Goal: Task Accomplishment & Management: Complete application form

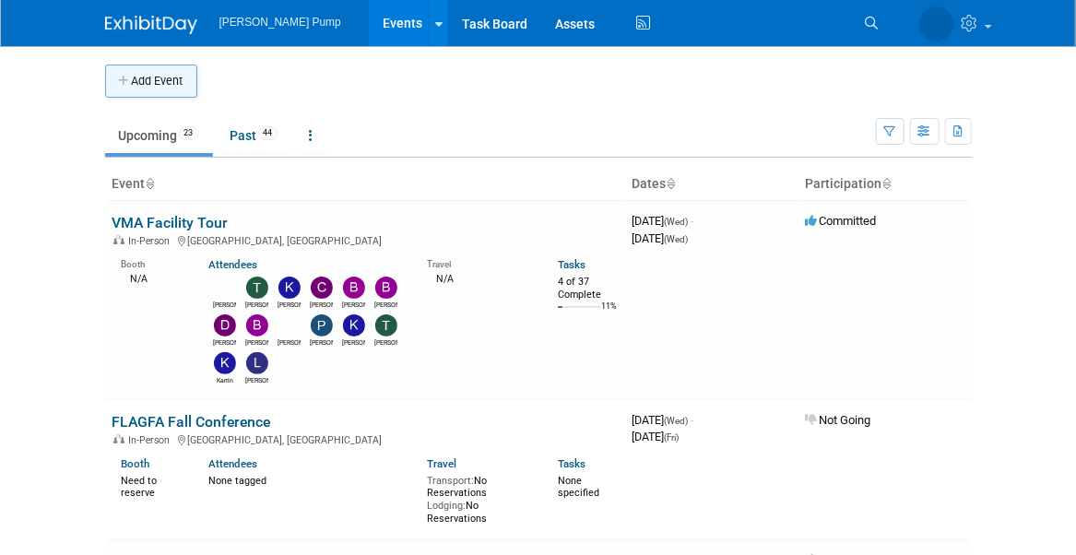
click at [165, 75] on button "Add Event" at bounding box center [151, 81] width 92 height 33
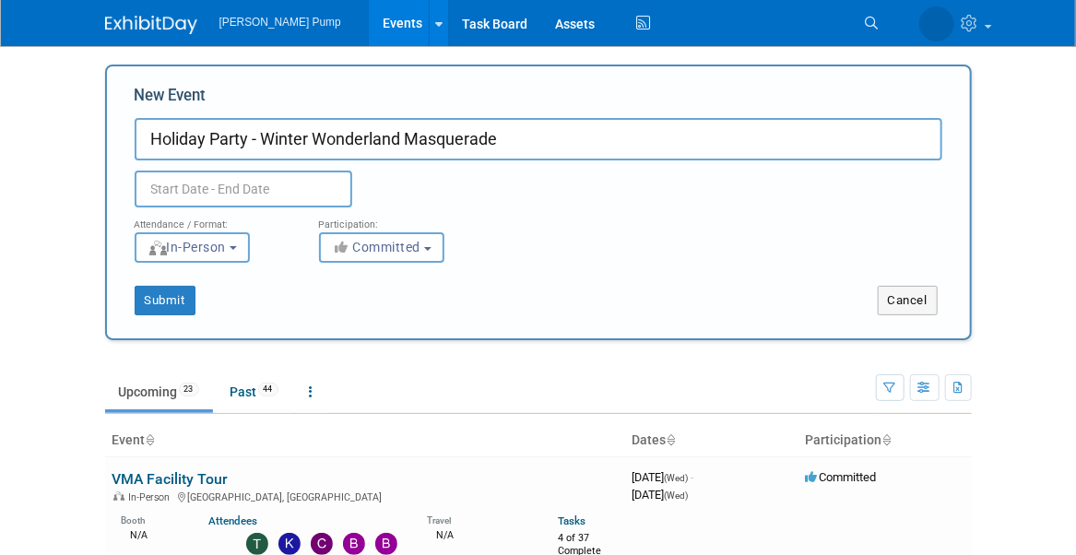
type input "Holiday Party - Winter Wonderland Masquerade"
click at [230, 186] on input "text" at bounding box center [244, 189] width 218 height 37
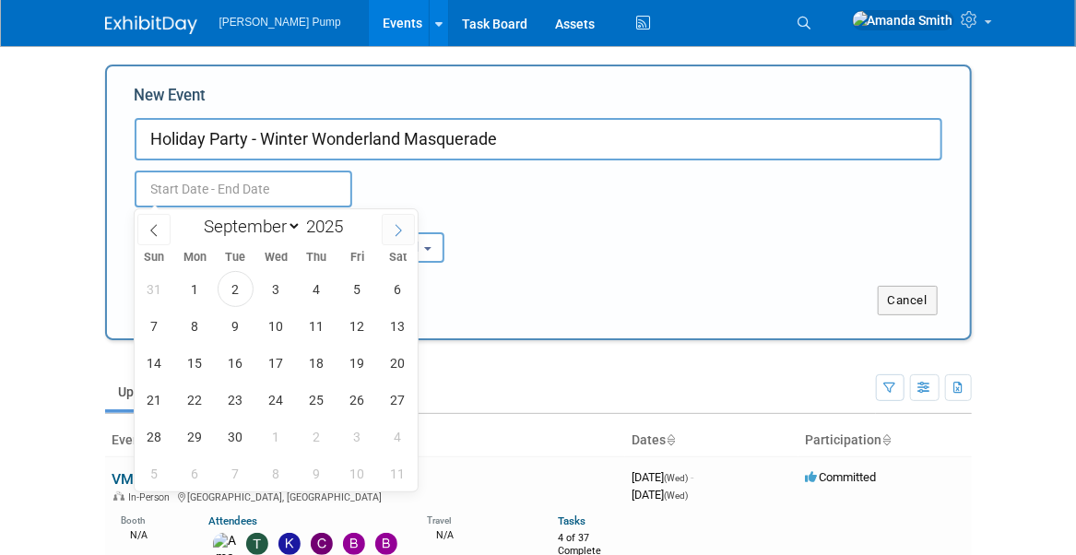
click at [401, 232] on icon at bounding box center [398, 230] width 13 height 13
select select "11"
click at [352, 323] on span "12" at bounding box center [357, 326] width 36 height 36
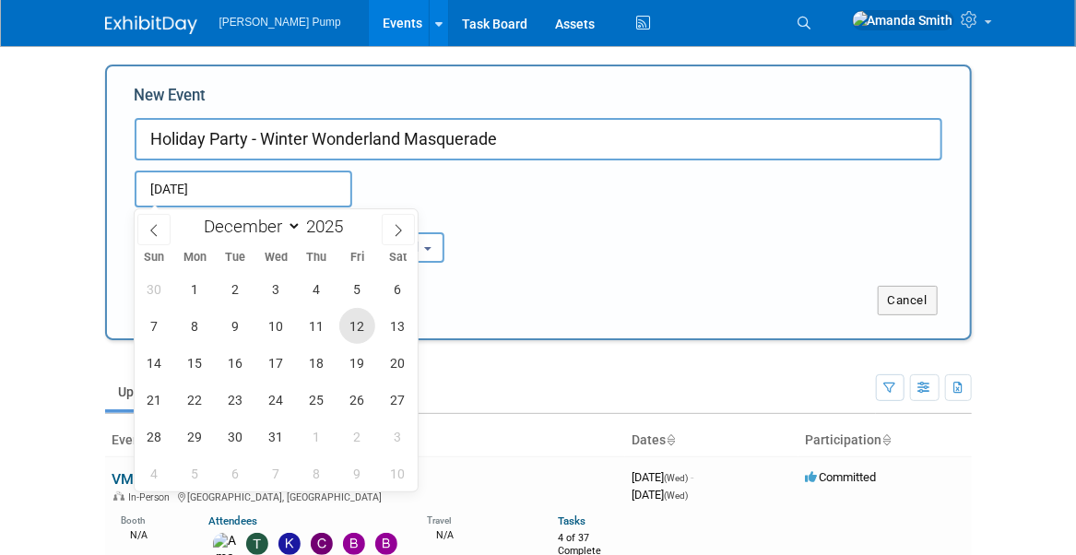
type input "[DATE] to [DATE]"
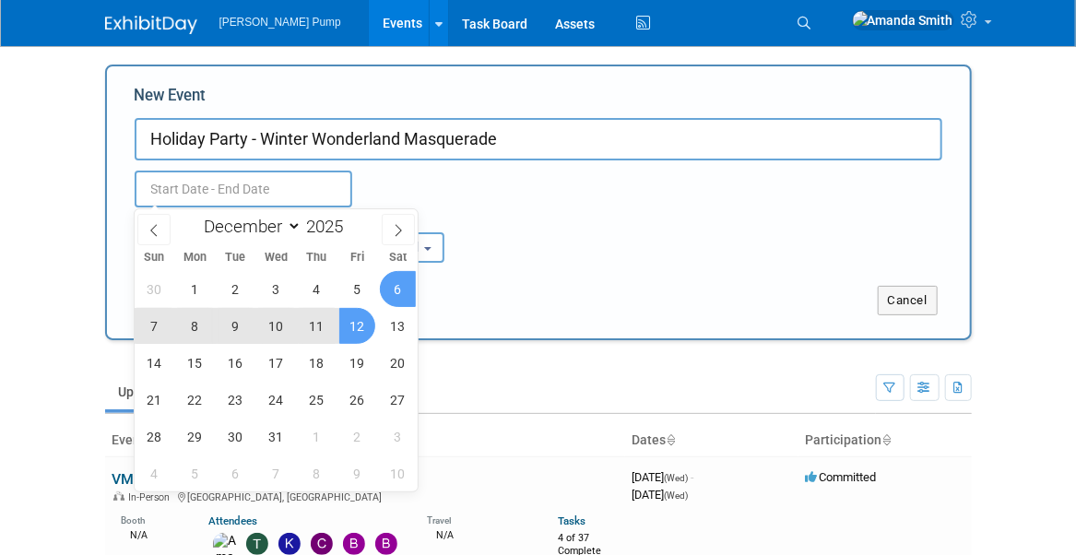
type input "[DATE] to [DATE]"
click at [532, 242] on div "Attendance / Format: <img src="https://www.exhibitday.com/Images/Format-InPerso…" at bounding box center [538, 234] width 835 height 55
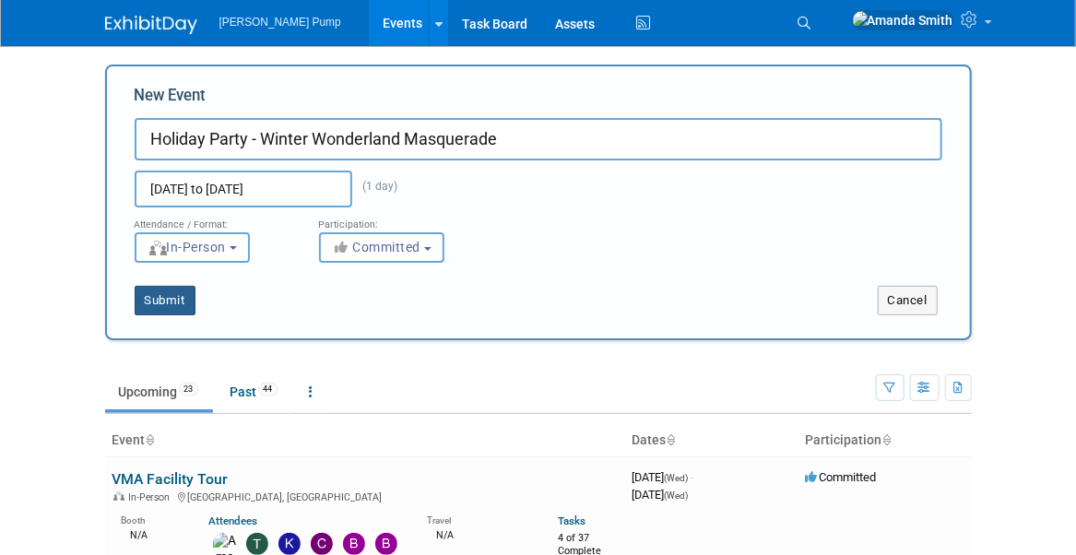
click at [171, 303] on button "Submit" at bounding box center [165, 300] width 61 height 29
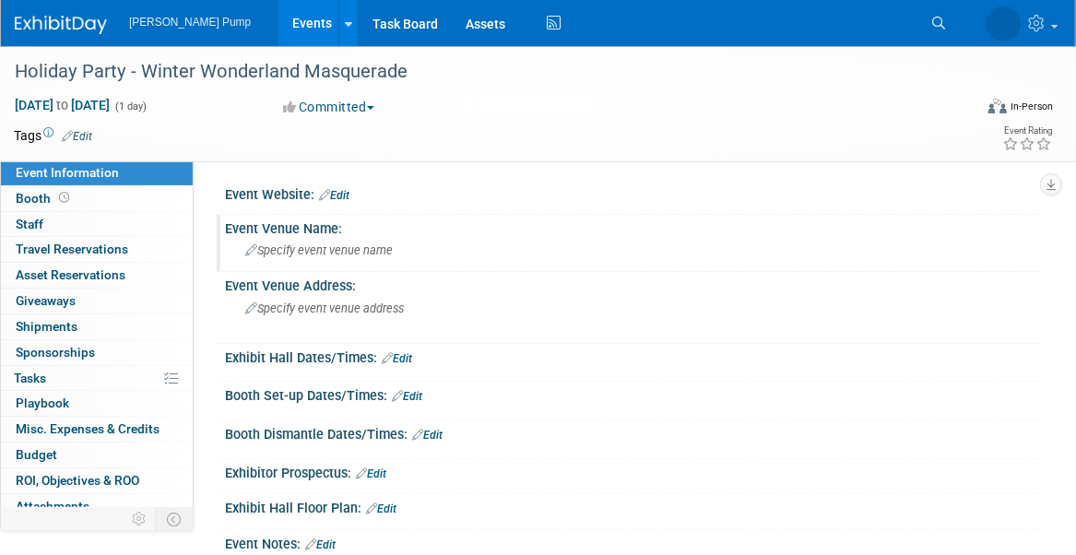
click at [316, 244] on span "Specify event venue name" at bounding box center [318, 250] width 147 height 14
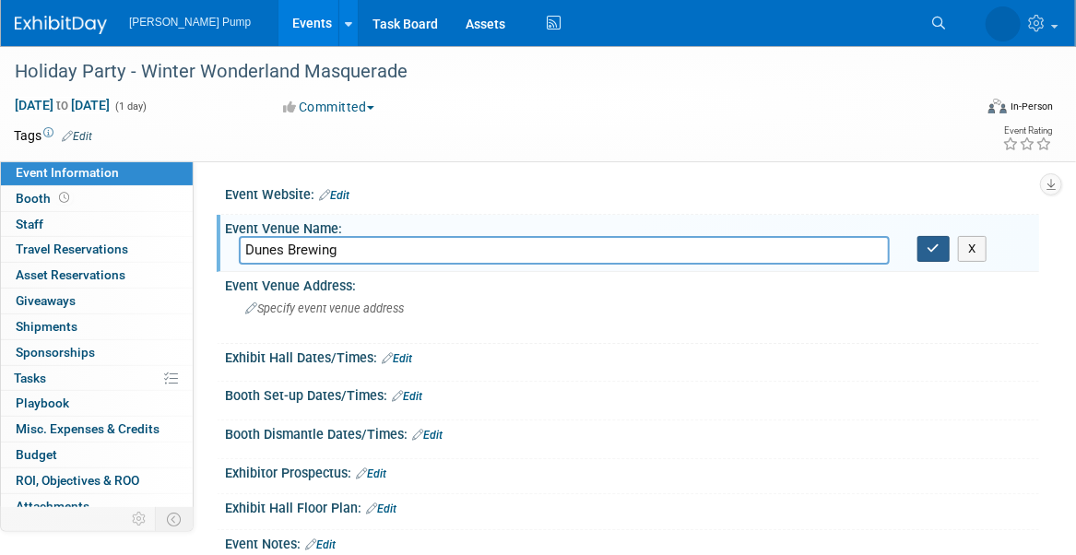
type input "Dunes Brewing"
click at [937, 247] on icon "button" at bounding box center [933, 248] width 13 height 12
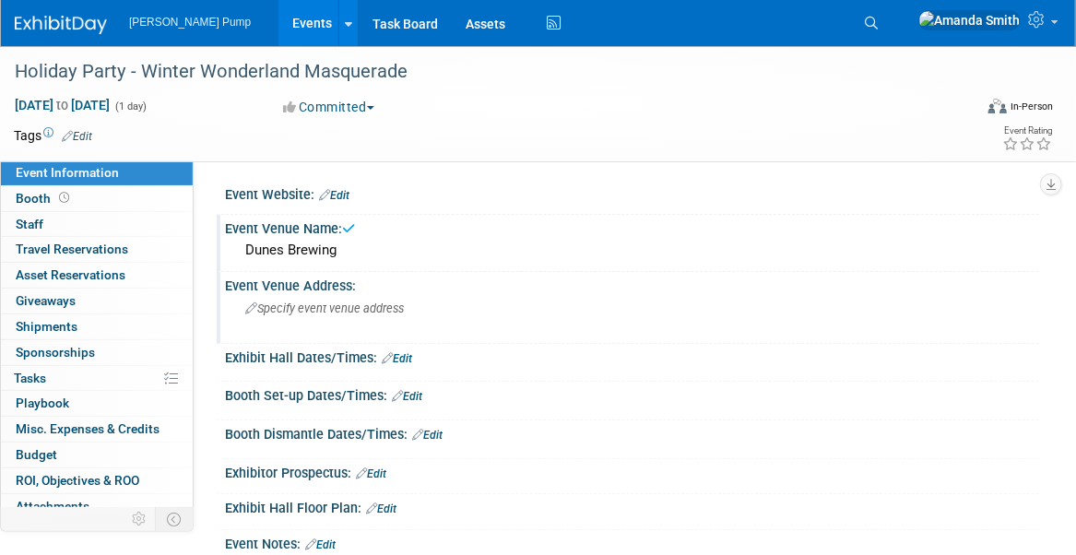
click at [365, 315] on div "Specify event venue address" at bounding box center [395, 315] width 312 height 42
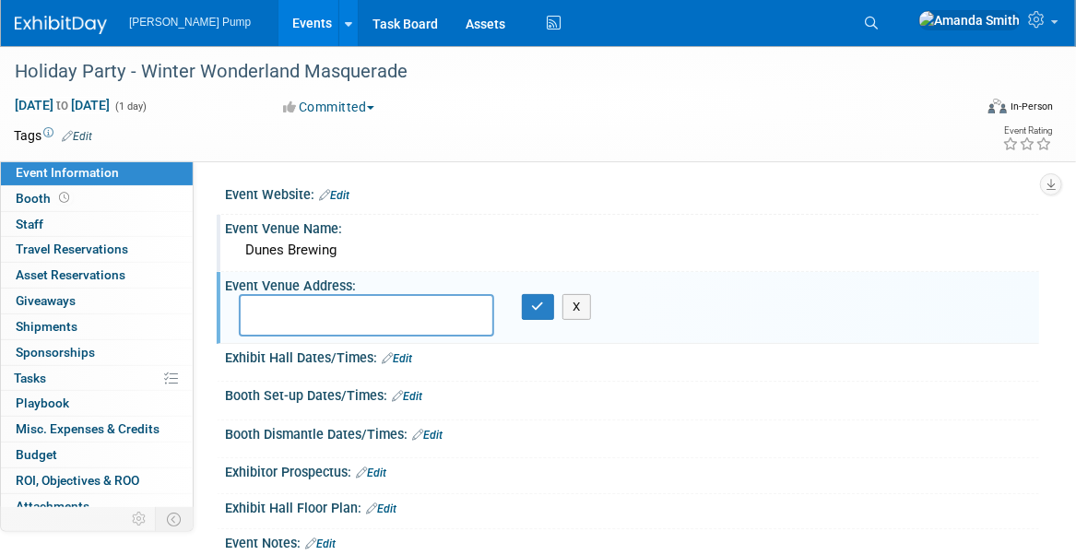
click at [395, 332] on textarea at bounding box center [366, 315] width 255 height 42
paste textarea "[STREET_ADDRESS]"
click at [417, 307] on textarea "[STREET_ADDRESS]" at bounding box center [366, 315] width 255 height 42
click at [354, 305] on textarea "[STREET_ADDRESS]" at bounding box center [366, 315] width 255 height 42
type textarea "[STREET_ADDRESS]"
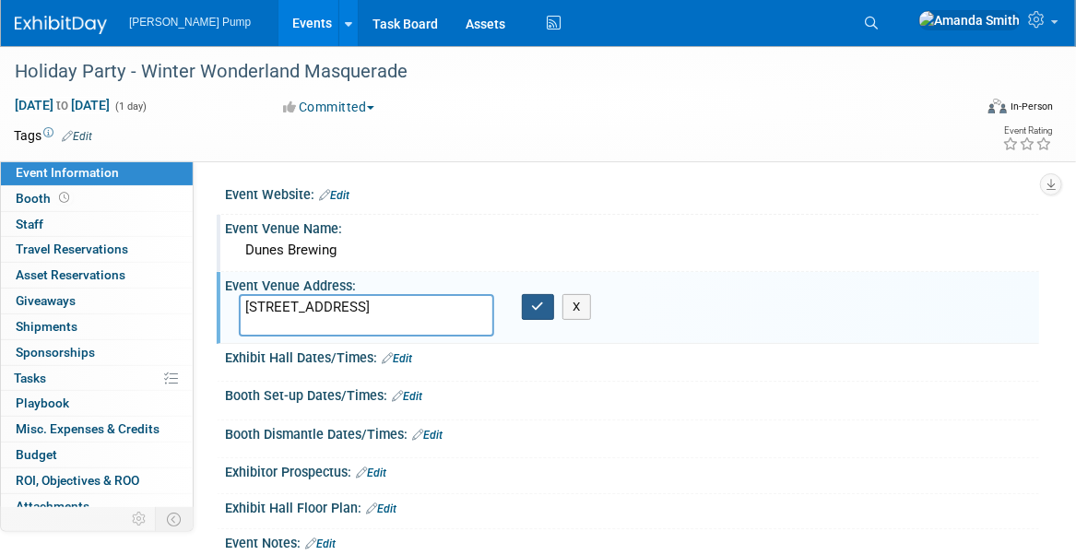
click at [534, 306] on icon "button" at bounding box center [538, 307] width 13 height 12
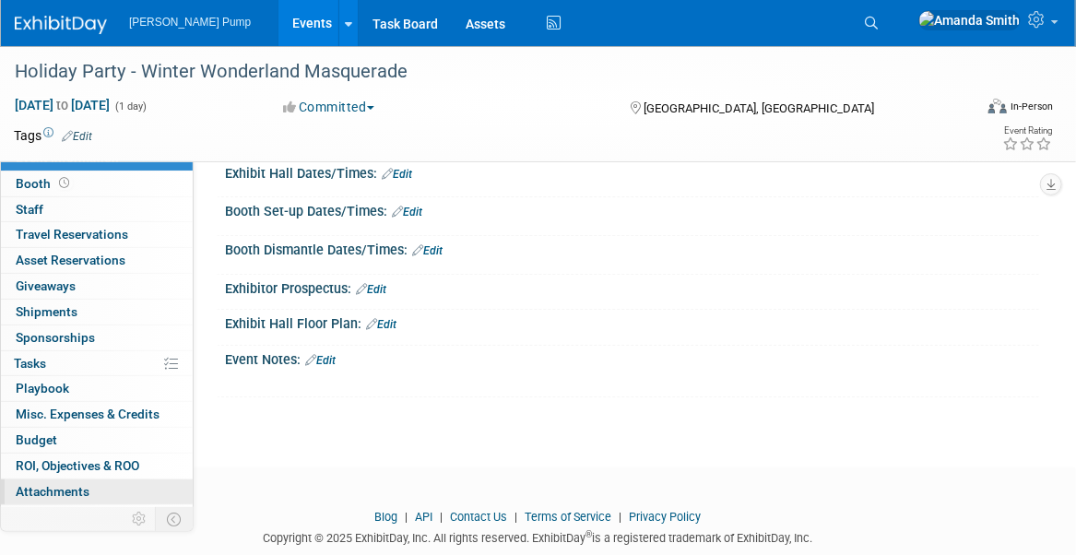
scroll to position [32, 0]
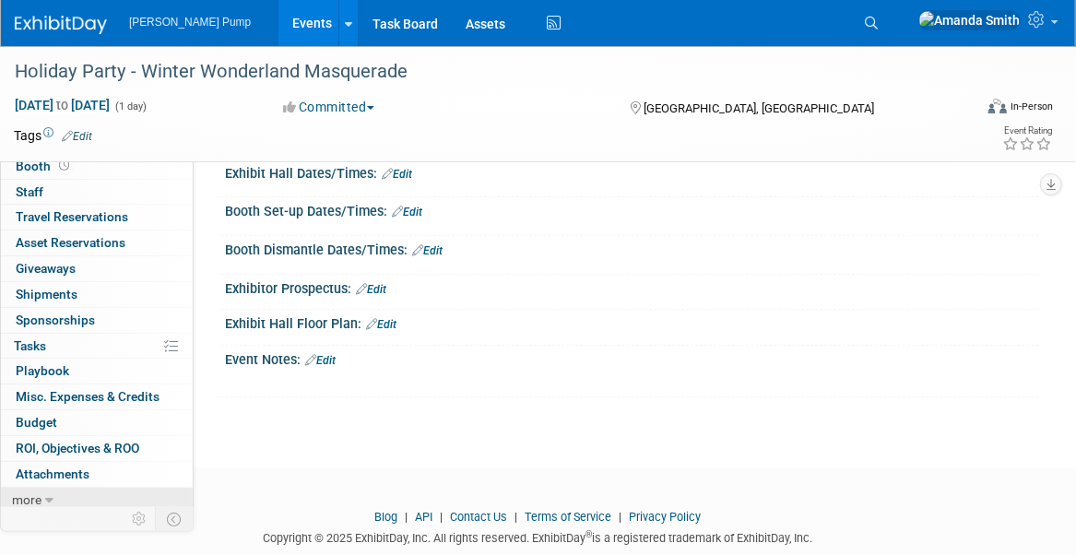
click at [65, 492] on link "more" at bounding box center [97, 500] width 192 height 25
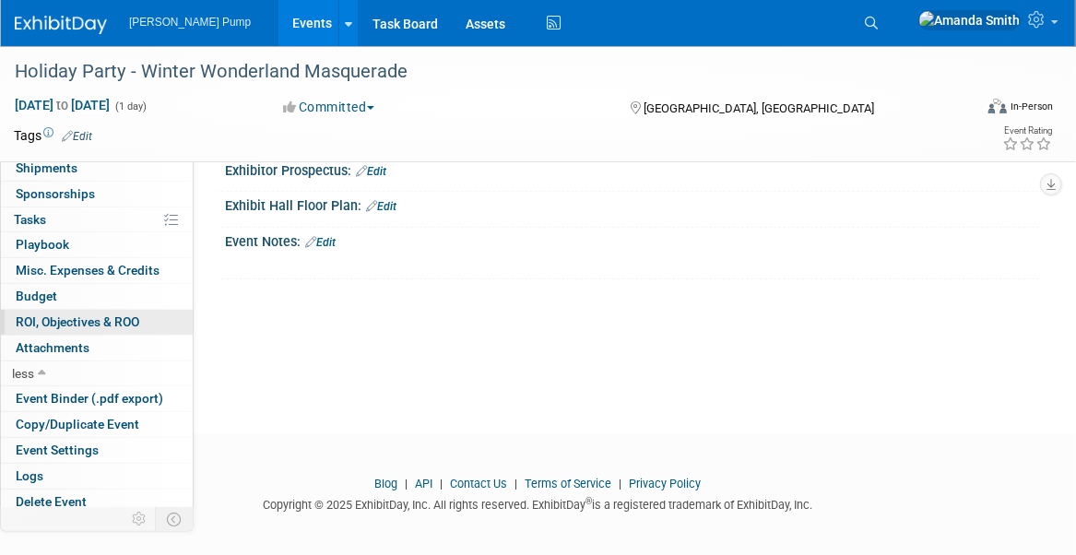
scroll to position [310, 0]
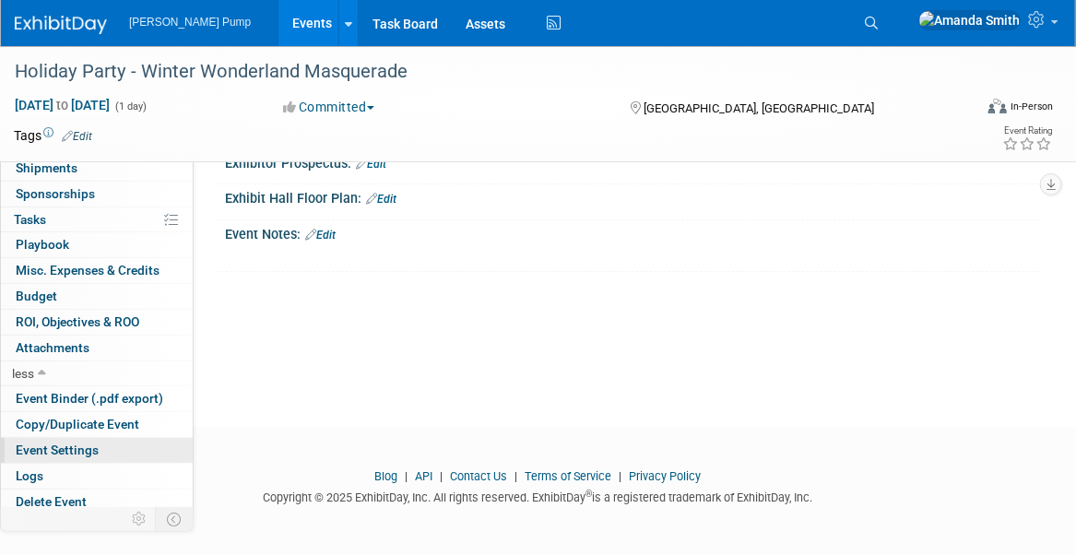
click at [57, 442] on span "Event Settings" at bounding box center [57, 449] width 83 height 15
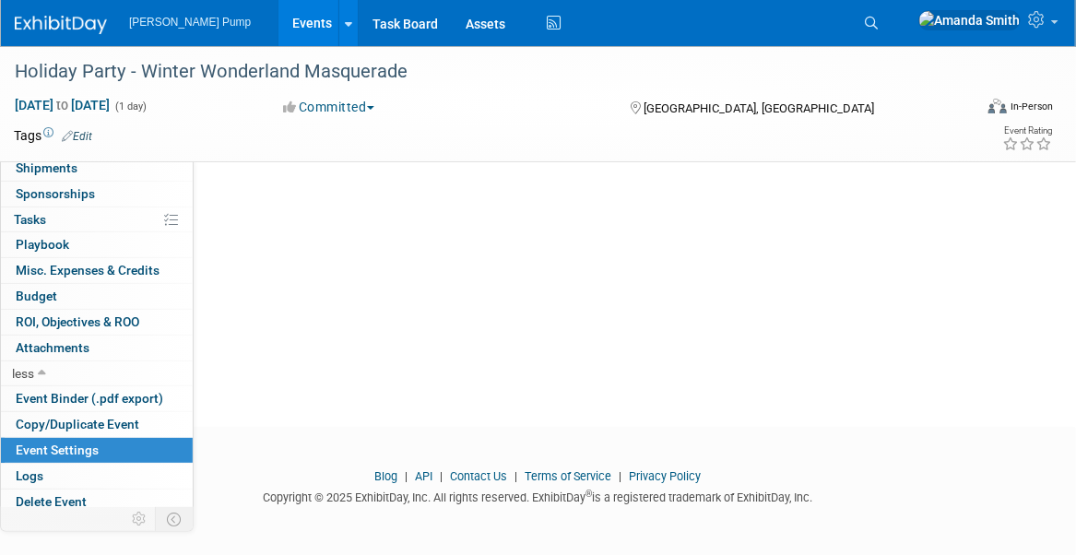
scroll to position [0, 0]
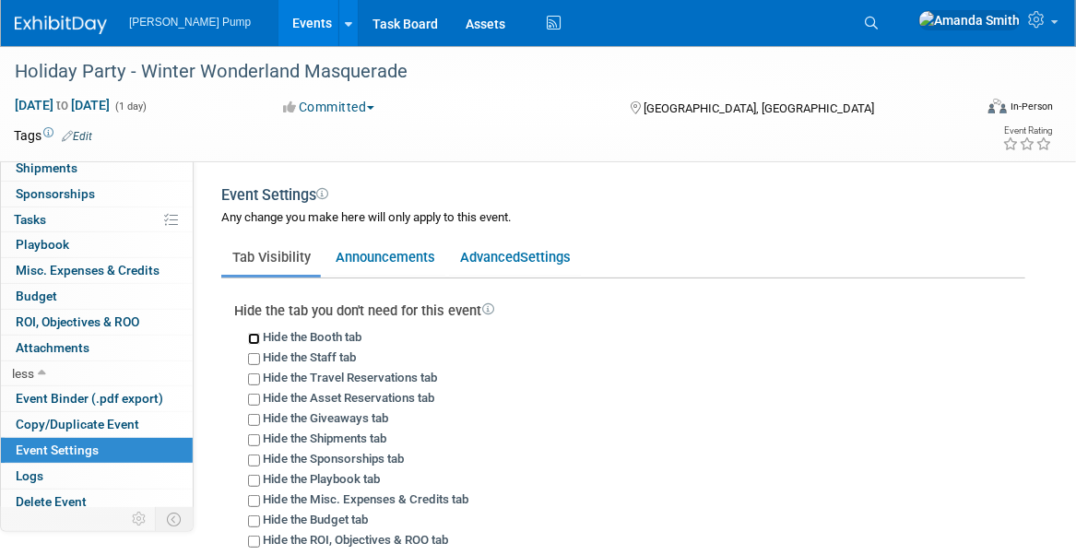
click at [251, 336] on input "Hide the Booth tab" at bounding box center [254, 339] width 12 height 12
checkbox input "true"
click at [253, 375] on input "Hide the Travel Reservations tab" at bounding box center [254, 379] width 12 height 12
checkbox input "true"
click at [253, 394] on input "Hide the Asset Reservations tab" at bounding box center [254, 400] width 12 height 12
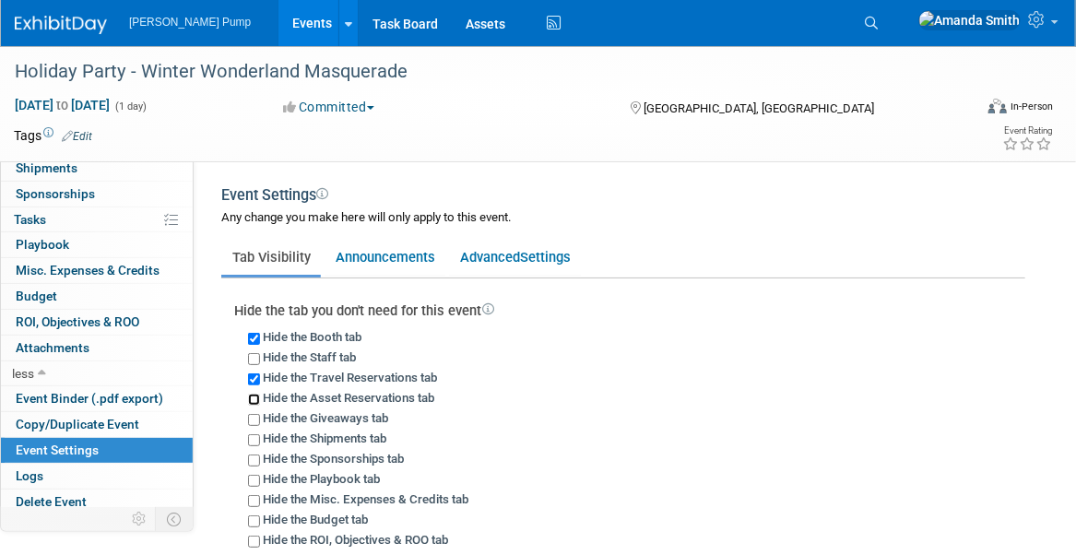
checkbox input "true"
click at [253, 438] on input "Hide the Shipments tab" at bounding box center [254, 440] width 12 height 12
checkbox input "true"
click at [253, 456] on input "Hide the Sponsorships tab" at bounding box center [254, 460] width 12 height 12
checkbox input "true"
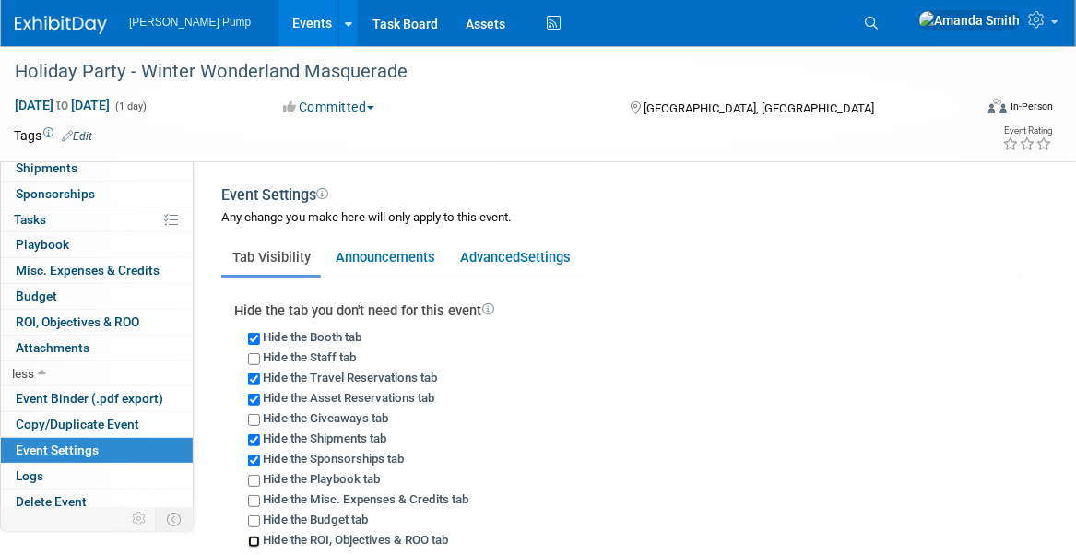
click at [250, 537] on input "Hide the ROI, Objectives & ROO tab" at bounding box center [254, 542] width 12 height 12
checkbox input "true"
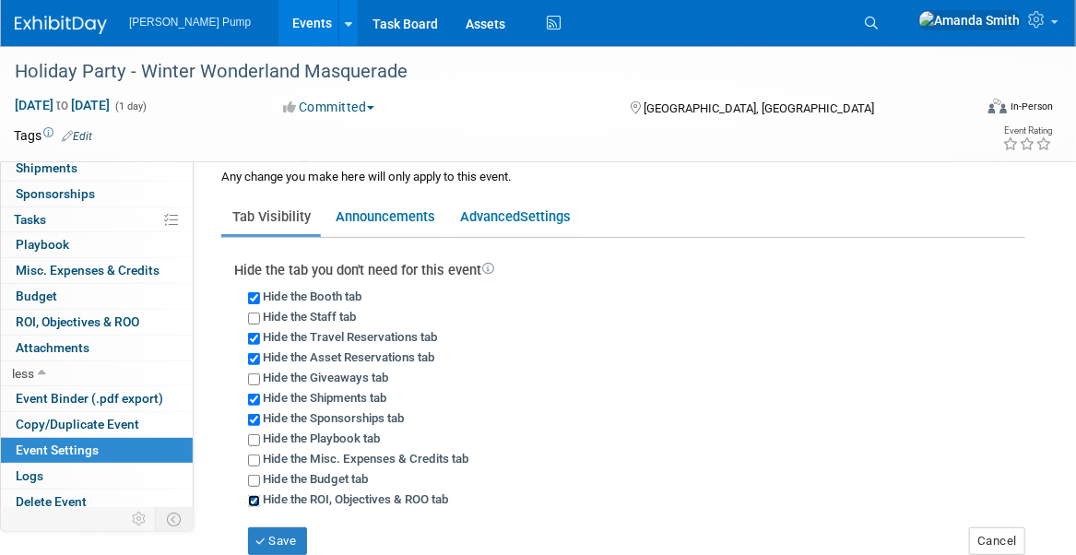
scroll to position [277, 0]
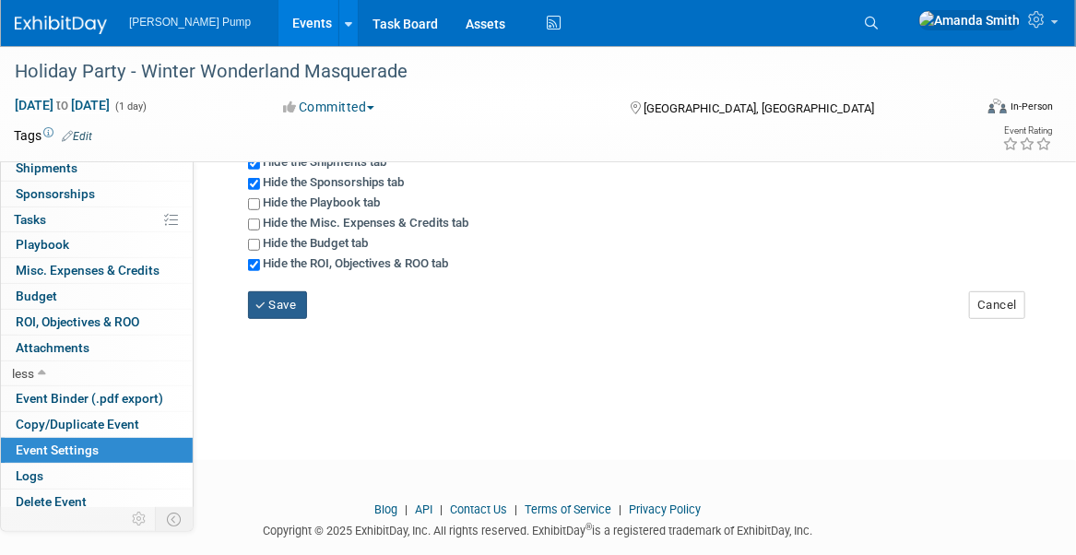
click at [281, 294] on button "Save" at bounding box center [277, 305] width 59 height 28
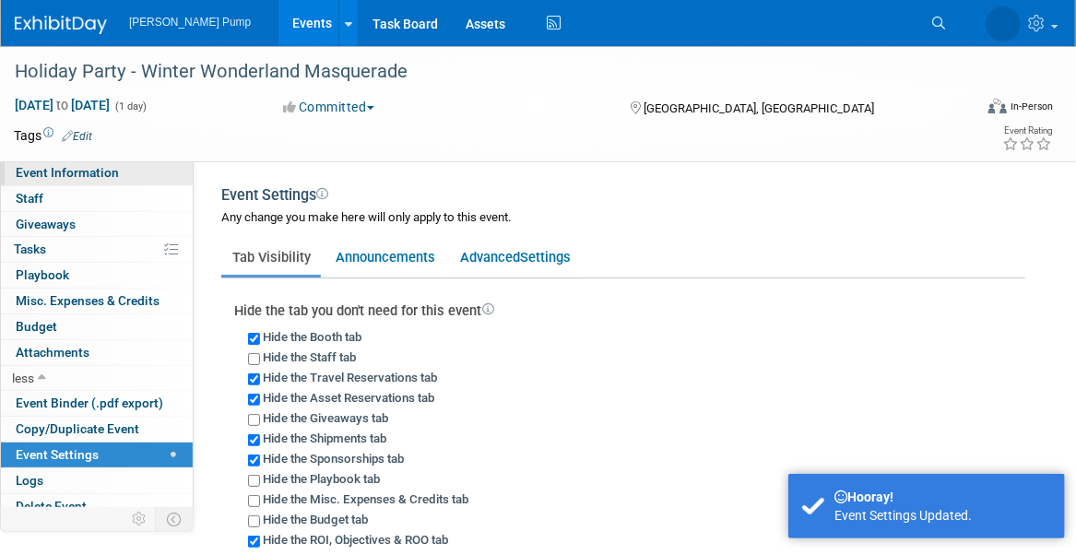
click at [77, 171] on span "Event Information" at bounding box center [67, 172] width 103 height 15
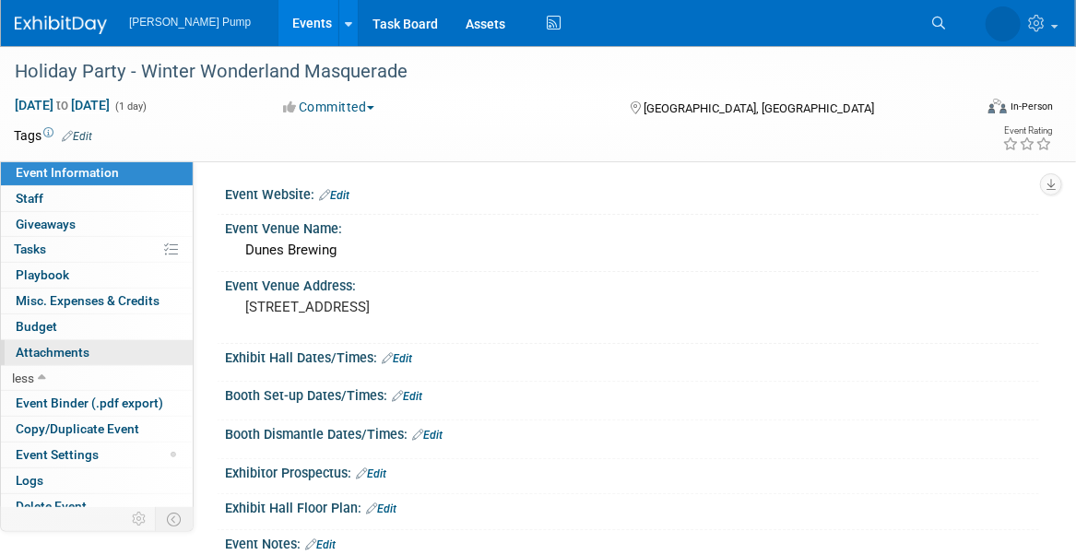
click at [77, 347] on span "Attachments 0" at bounding box center [53, 352] width 74 height 15
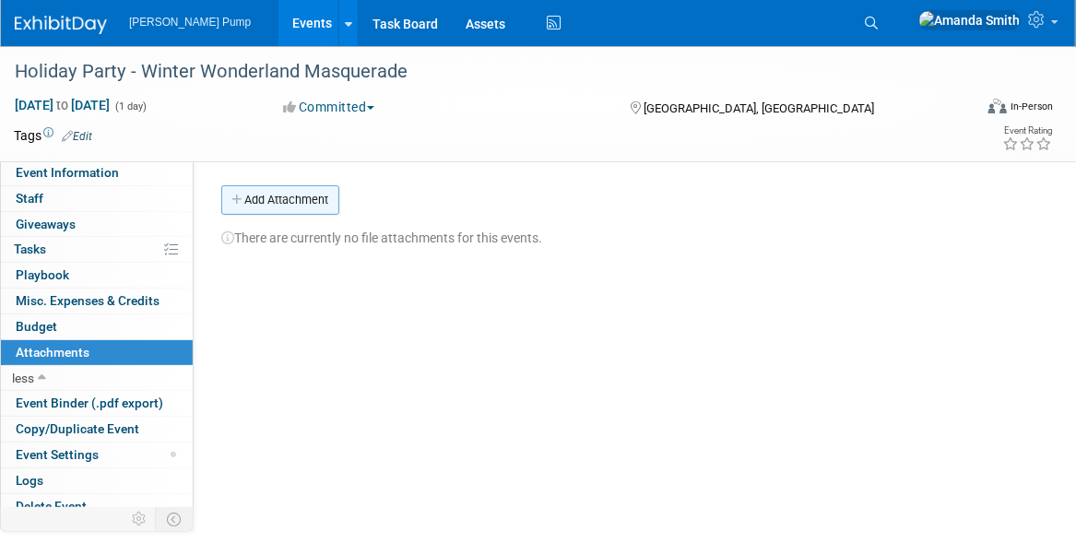
click at [277, 205] on button "Add Attachment" at bounding box center [280, 199] width 118 height 29
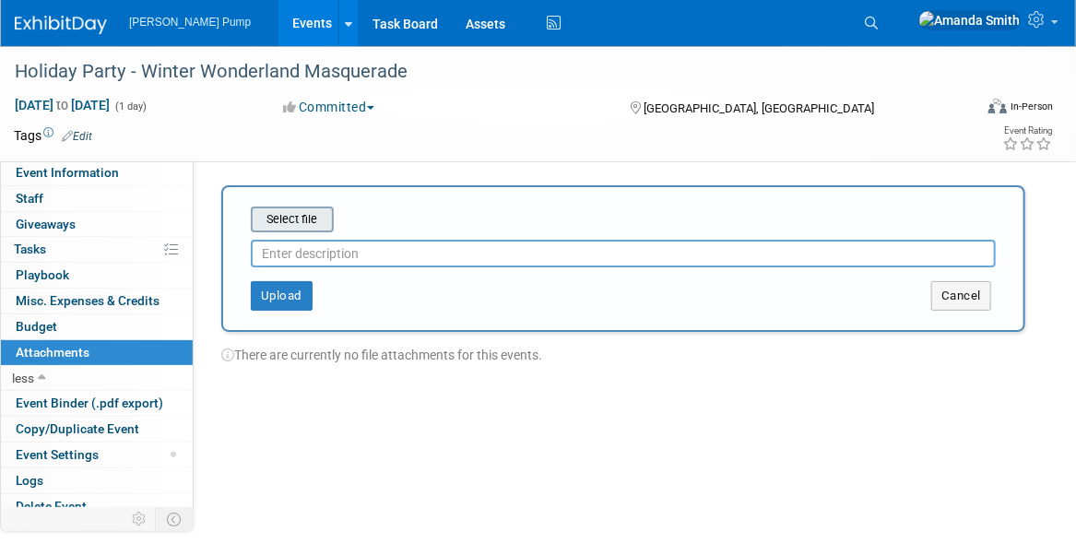
click at [294, 220] on input "file" at bounding box center [221, 219] width 219 height 22
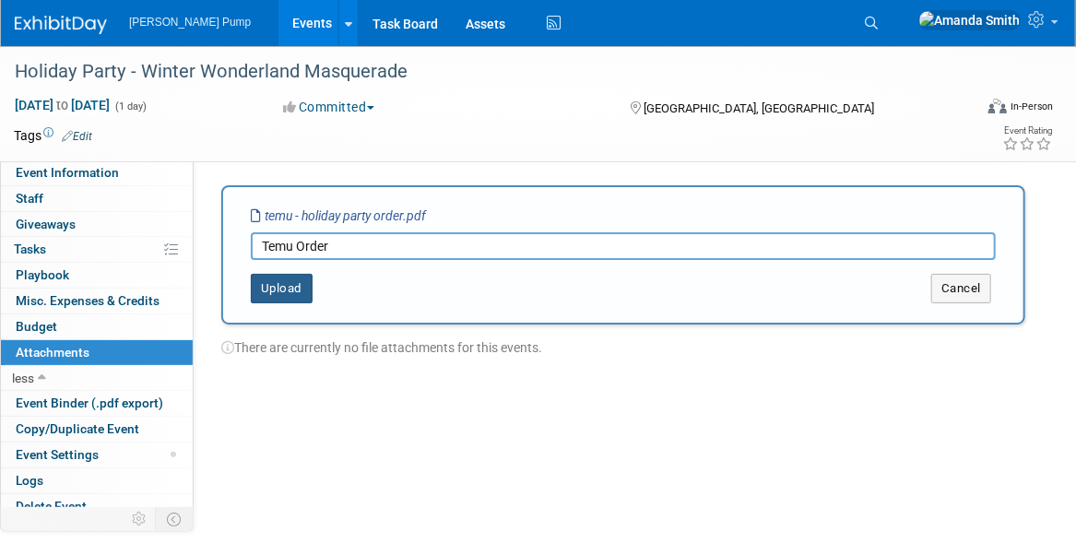
type input "Temu Order"
click at [289, 289] on button "Upload" at bounding box center [282, 288] width 62 height 29
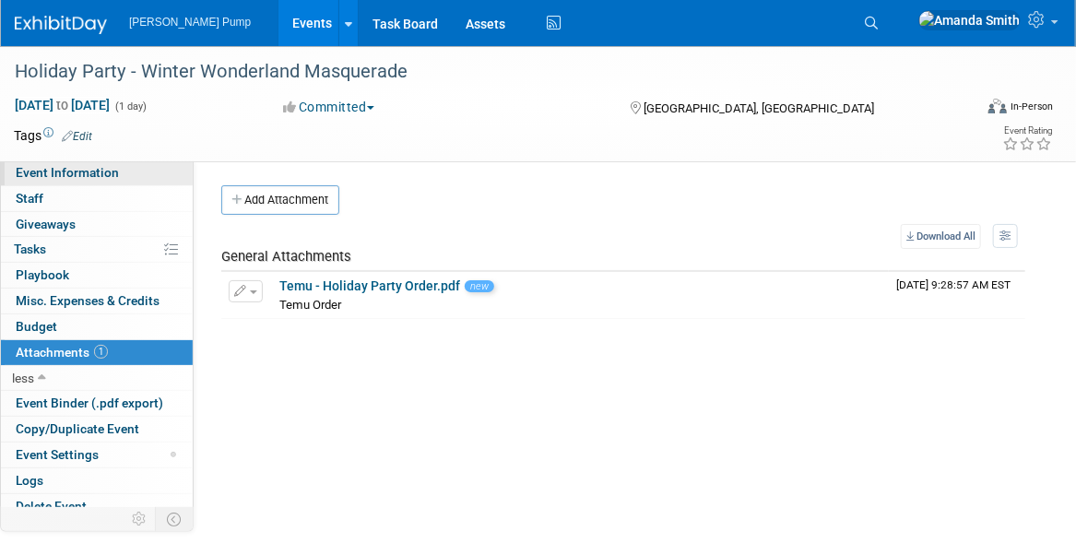
click at [111, 169] on span "Event Information" at bounding box center [67, 172] width 103 height 15
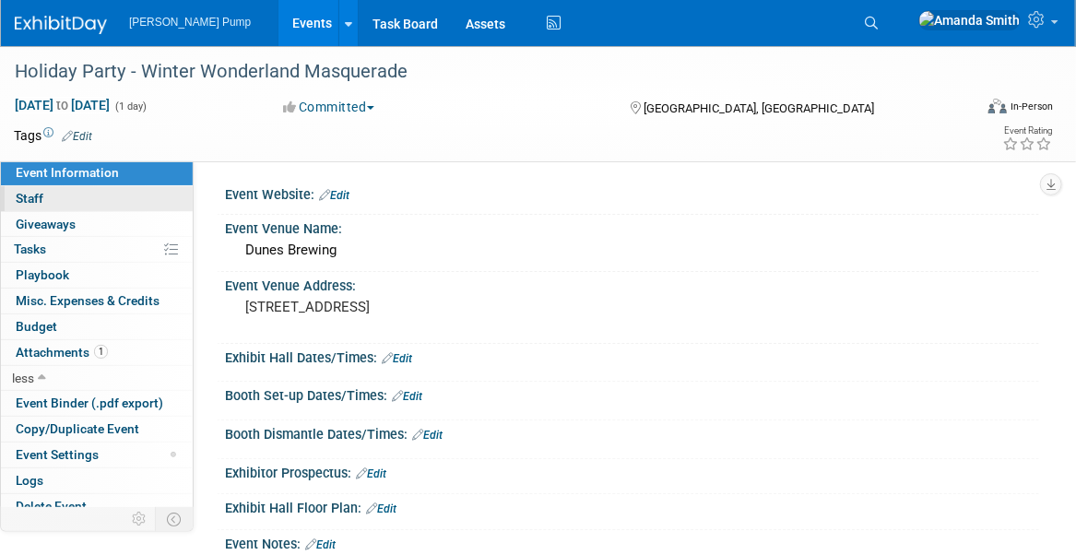
click at [34, 198] on span "Staff 0" at bounding box center [30, 198] width 28 height 15
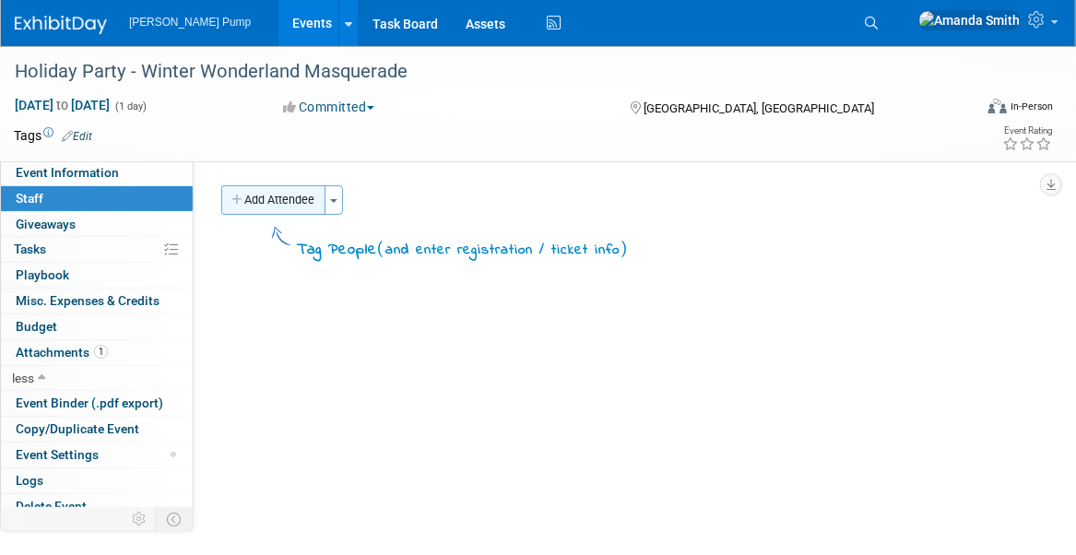
click at [251, 206] on button "Add Attendee" at bounding box center [273, 199] width 104 height 29
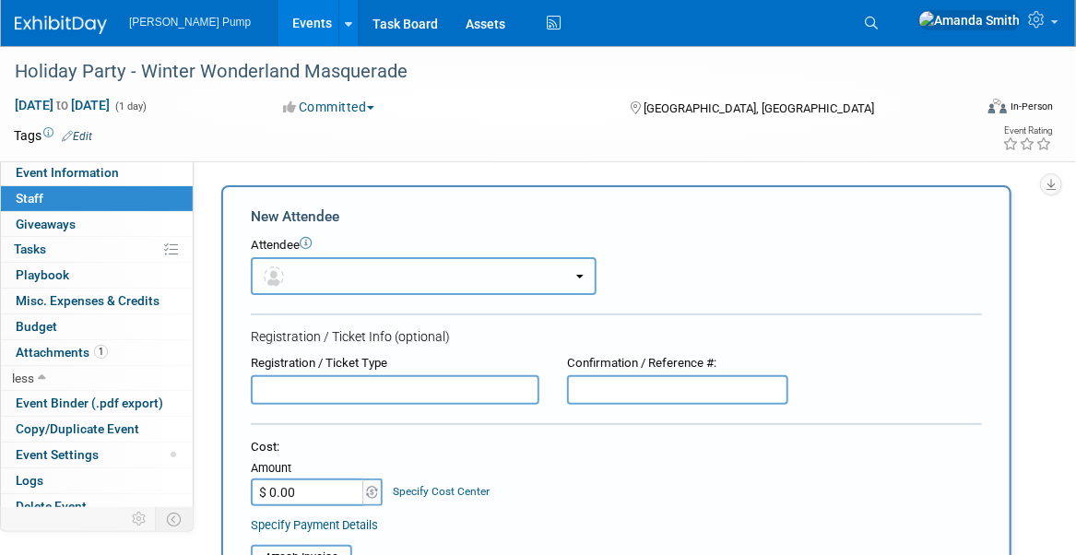
click at [306, 270] on button "button" at bounding box center [424, 276] width 346 height 38
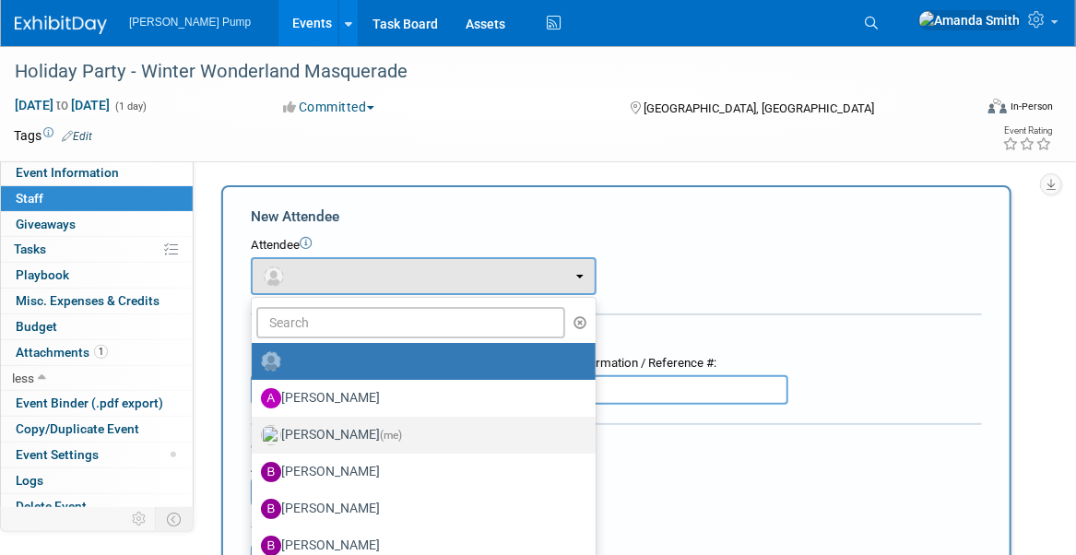
click at [361, 429] on label "Amanda Smith (me)" at bounding box center [419, 434] width 316 height 29
click at [254, 429] on input "Amanda Smith (me)" at bounding box center [248, 433] width 12 height 12
select select "498b8e7a-004b-40fd-bfca-d11e74525cf6"
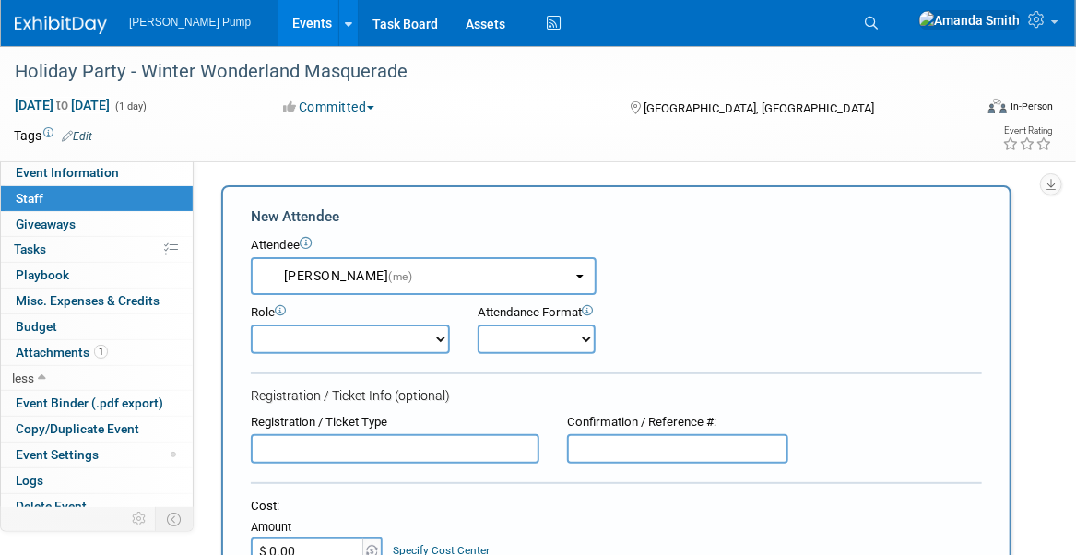
click at [312, 343] on select "Demonstrator Host Planner Presenter Sales Representative Set-up/Dismantle Crew …" at bounding box center [350, 338] width 199 height 29
select select "6"
click at [251, 324] on select "Demonstrator Host Planner Presenter Sales Representative Set-up/Dismantle Crew …" at bounding box center [350, 338] width 199 height 29
click at [644, 297] on div "Role Demonstrator Host Planner Presenter Sales Representative" at bounding box center [616, 324] width 759 height 59
click at [525, 336] on select "Onsite Remote" at bounding box center [536, 338] width 118 height 29
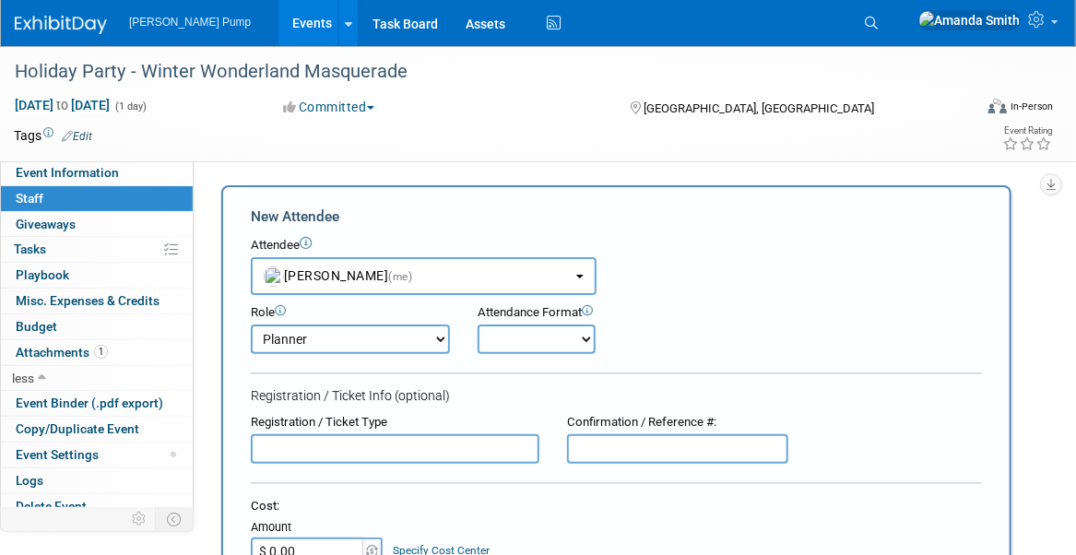
select select "1"
click at [477, 324] on select "Onsite Remote" at bounding box center [536, 338] width 118 height 29
drag, startPoint x: 790, startPoint y: 309, endPoint x: 658, endPoint y: 333, distance: 134.0
click at [788, 309] on div "Role Demonstrator Host Planner Presenter Sales Representative" at bounding box center [616, 324] width 759 height 59
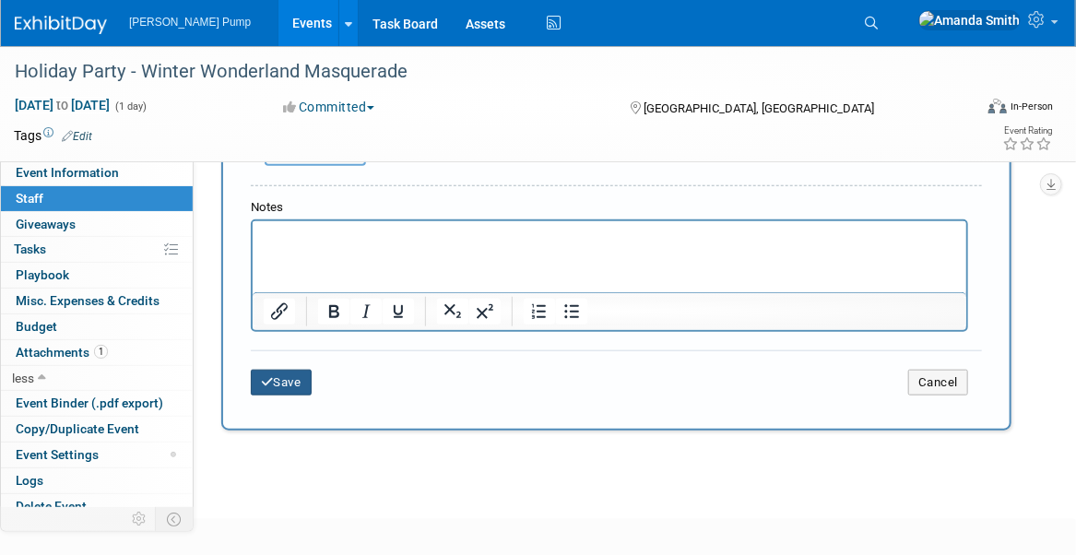
click at [291, 382] on button "Save" at bounding box center [281, 383] width 61 height 26
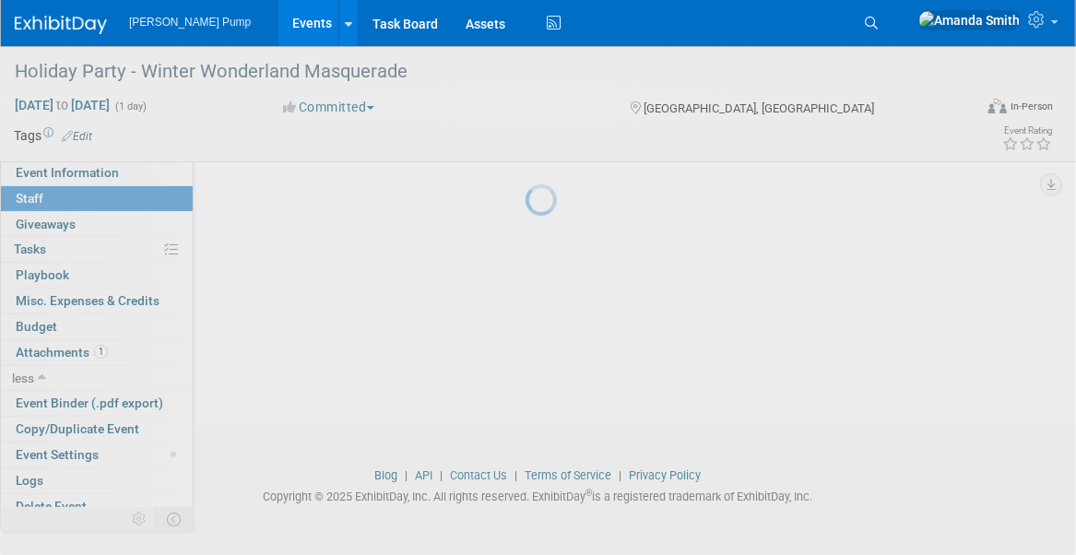
scroll to position [158, 0]
